Goal: Task Accomplishment & Management: Complete application form

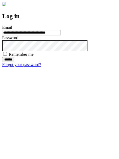
type input "**********"
click at [14, 62] on input "******" at bounding box center [8, 59] width 12 height 5
